Goal: Information Seeking & Learning: Learn about a topic

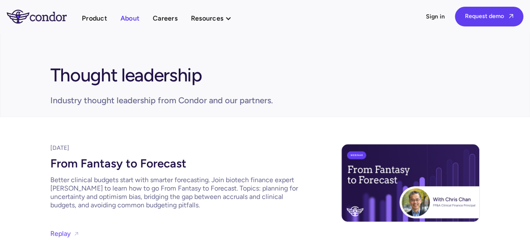
click at [130, 17] on link "About" at bounding box center [130, 18] width 19 height 11
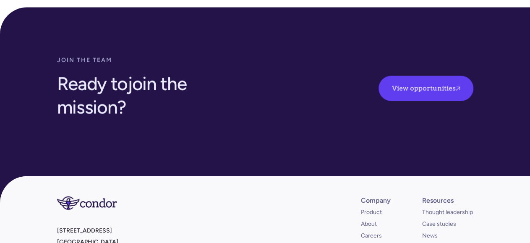
scroll to position [2573, 0]
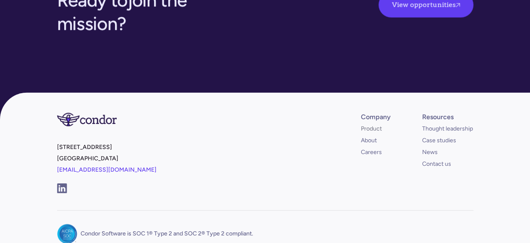
click at [367, 125] on link "Product" at bounding box center [371, 129] width 21 height 8
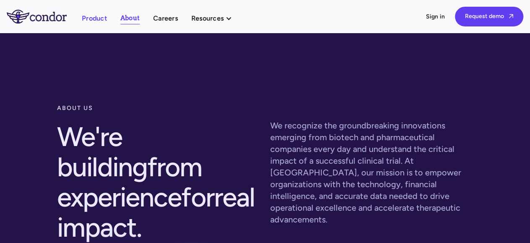
click at [100, 21] on link "Product" at bounding box center [94, 18] width 25 height 11
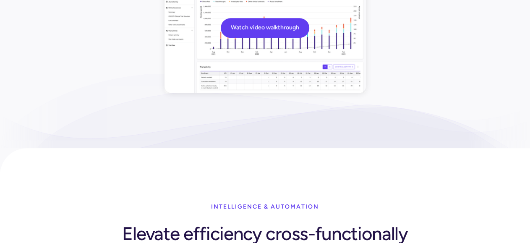
scroll to position [87, 0]
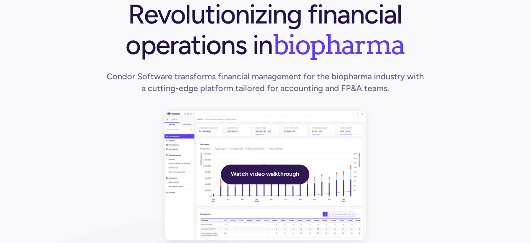
click at [281, 176] on link "Watch video walkthrough" at bounding box center [265, 175] width 89 height 20
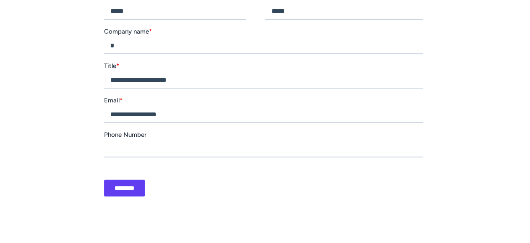
scroll to position [131, 0]
click at [129, 186] on input "*********" at bounding box center [124, 187] width 41 height 17
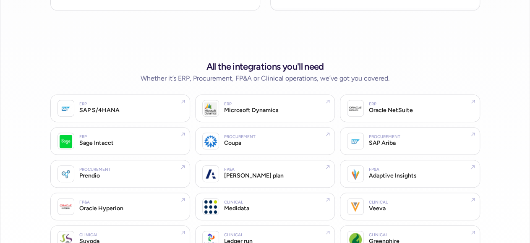
scroll to position [1747, 0]
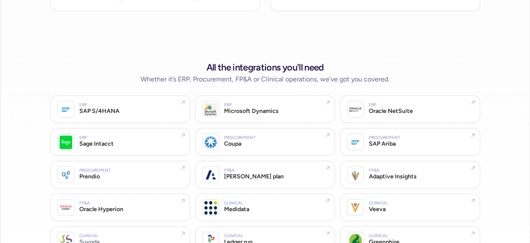
click at [76, 232] on div "Clinical Suvoda" at bounding box center [120, 240] width 140 height 28
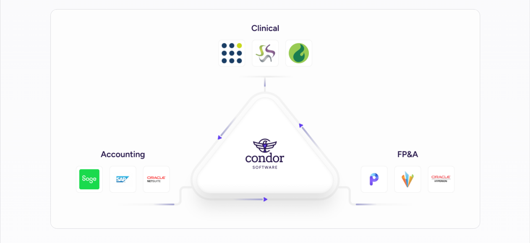
scroll to position [1354, 0]
